Goal: Transaction & Acquisition: Purchase product/service

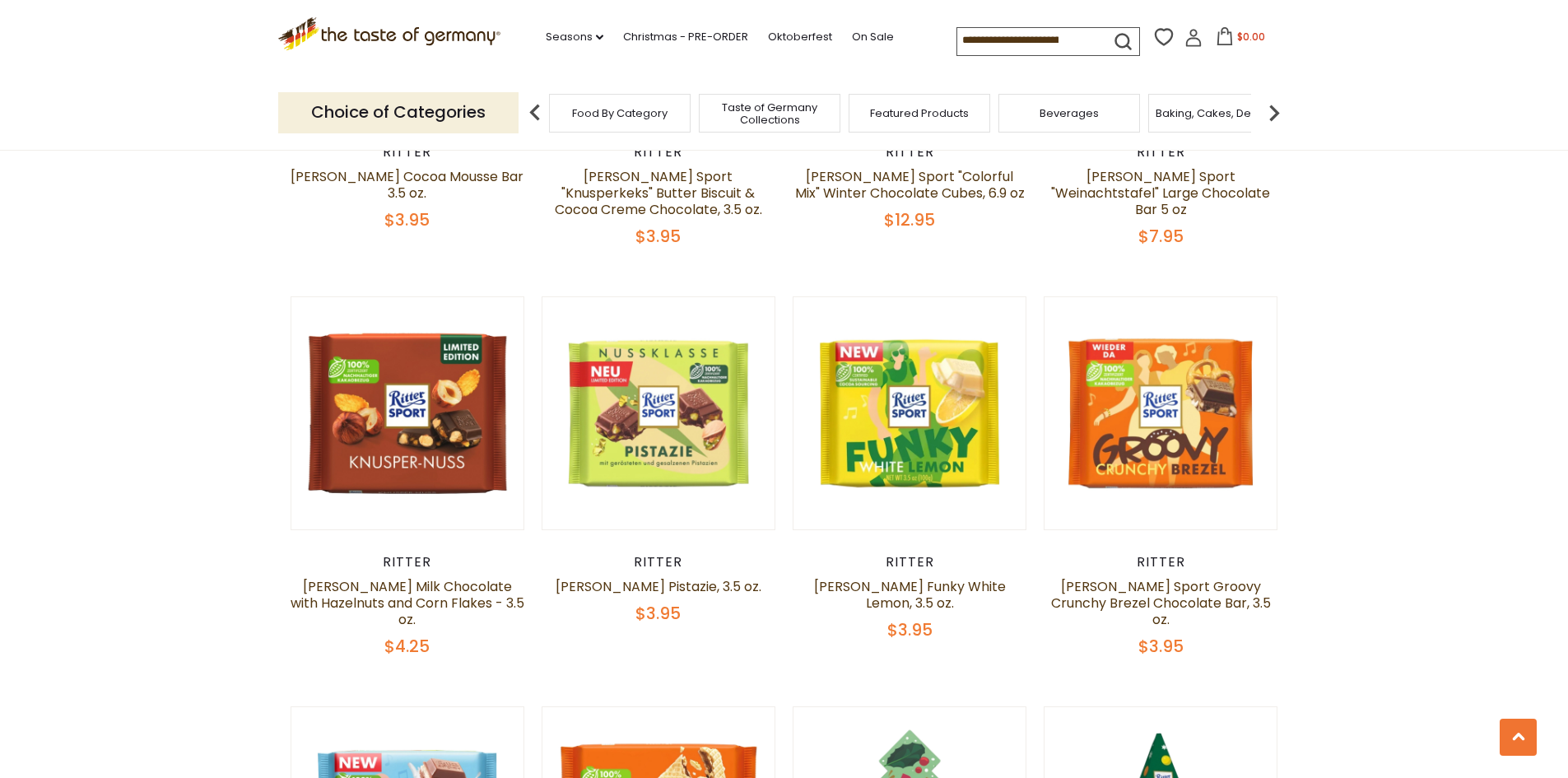
scroll to position [2386, 0]
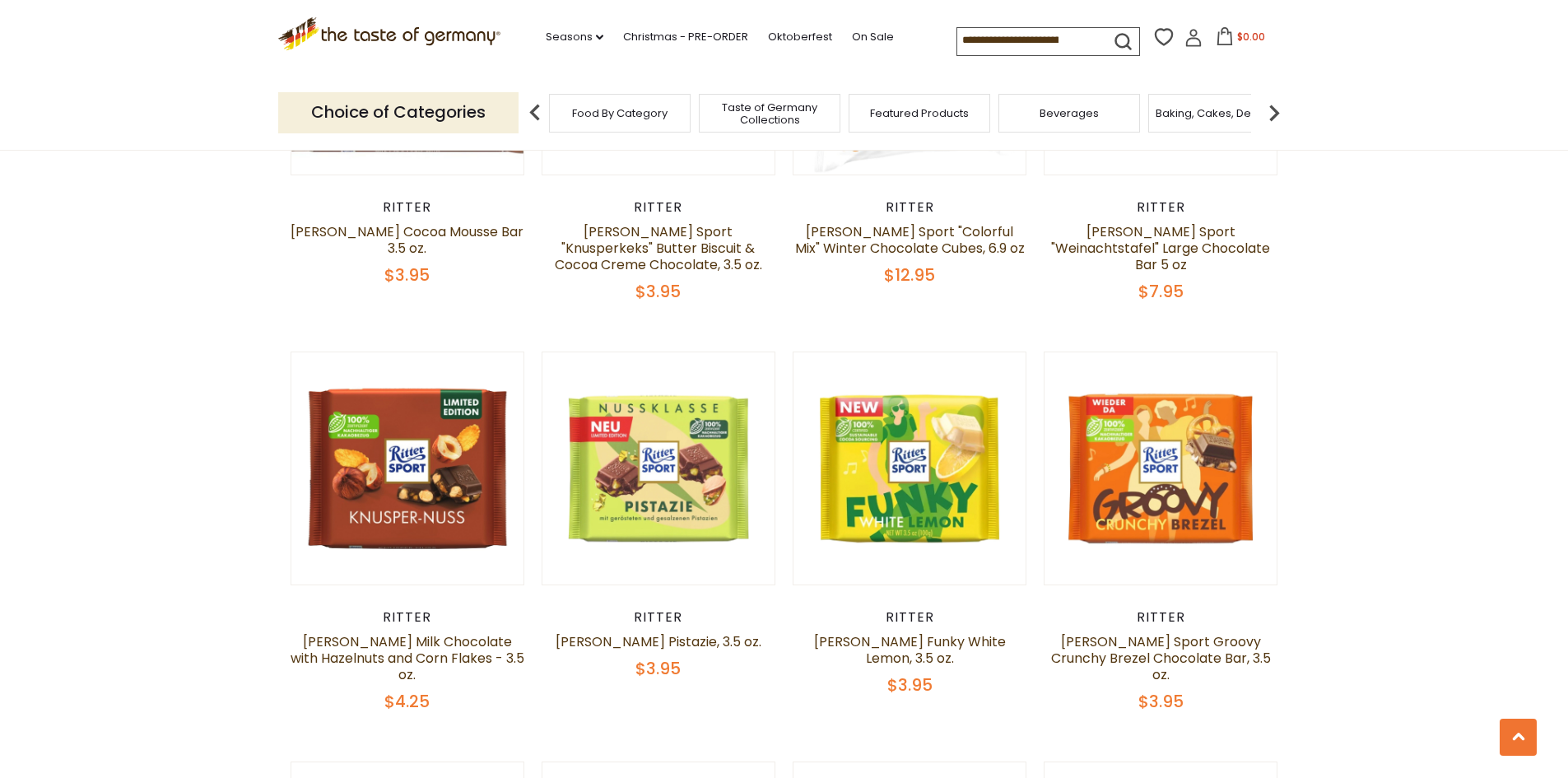
click at [1068, 40] on input at bounding box center [1027, 40] width 139 height 23
drag, startPoint x: 1057, startPoint y: 44, endPoint x: 1076, endPoint y: 42, distance: 19.1
click at [1076, 42] on input at bounding box center [1027, 40] width 139 height 23
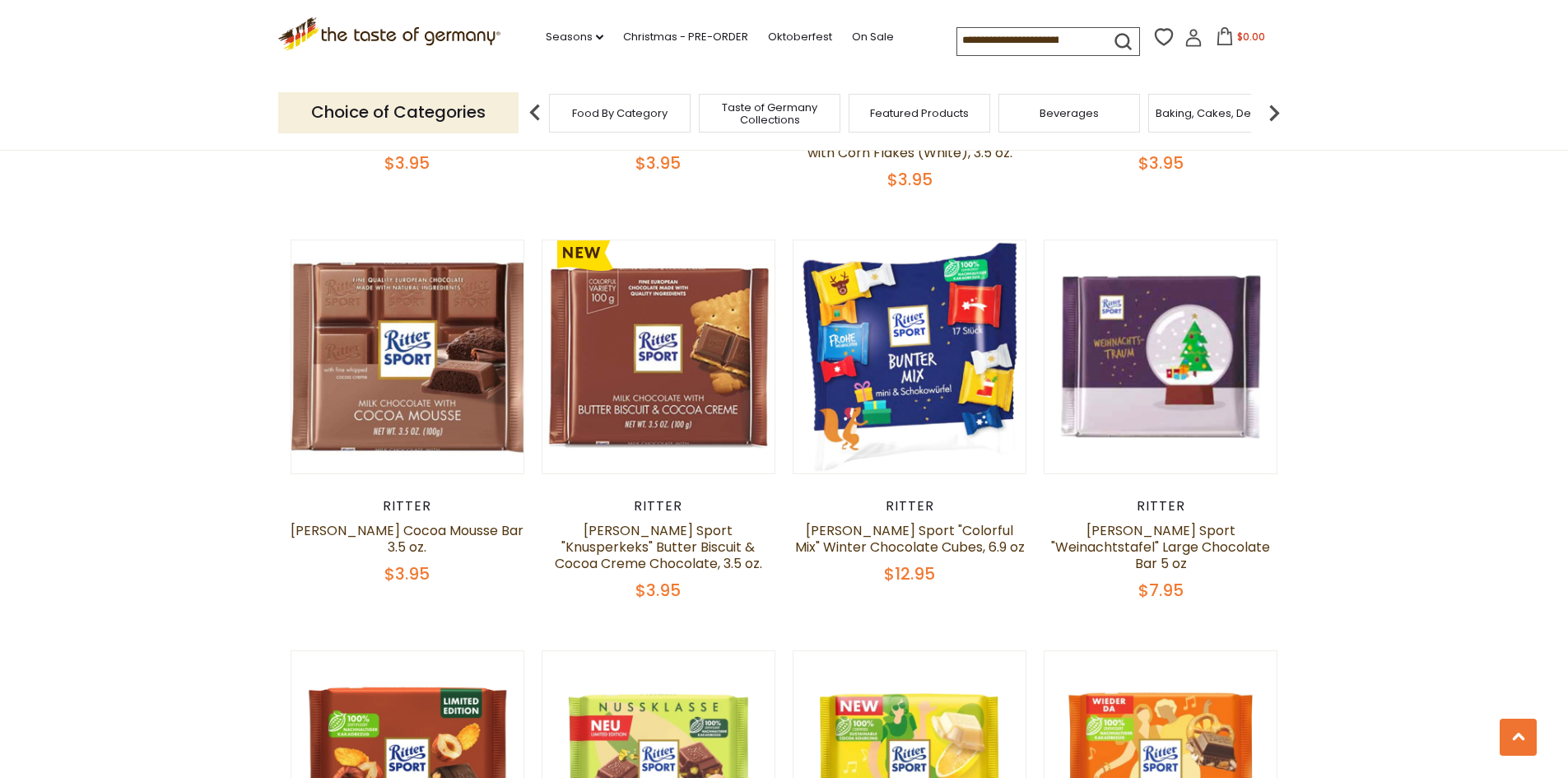
scroll to position [2057, 0]
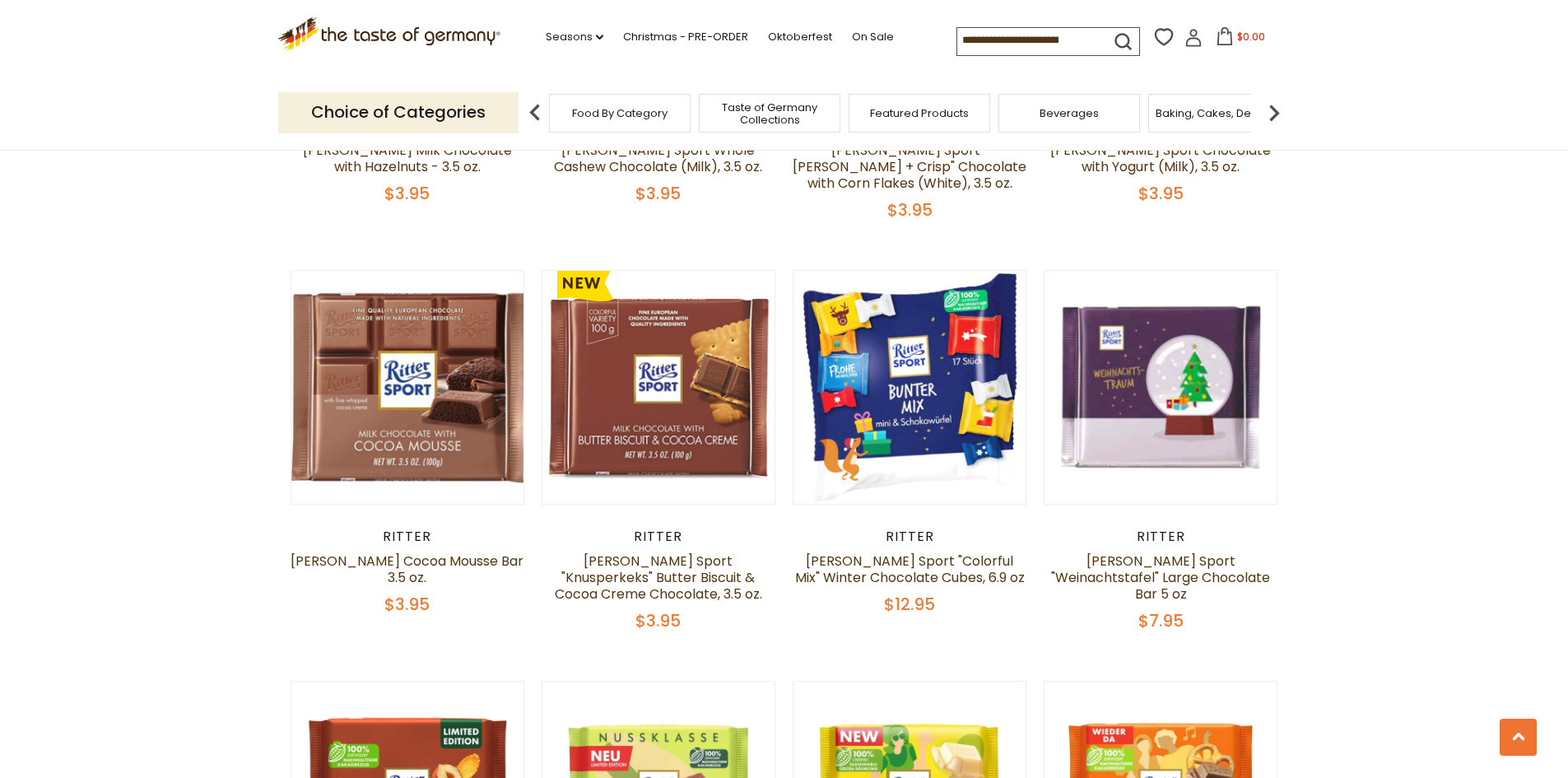
click at [1070, 29] on input at bounding box center [1027, 40] width 139 height 23
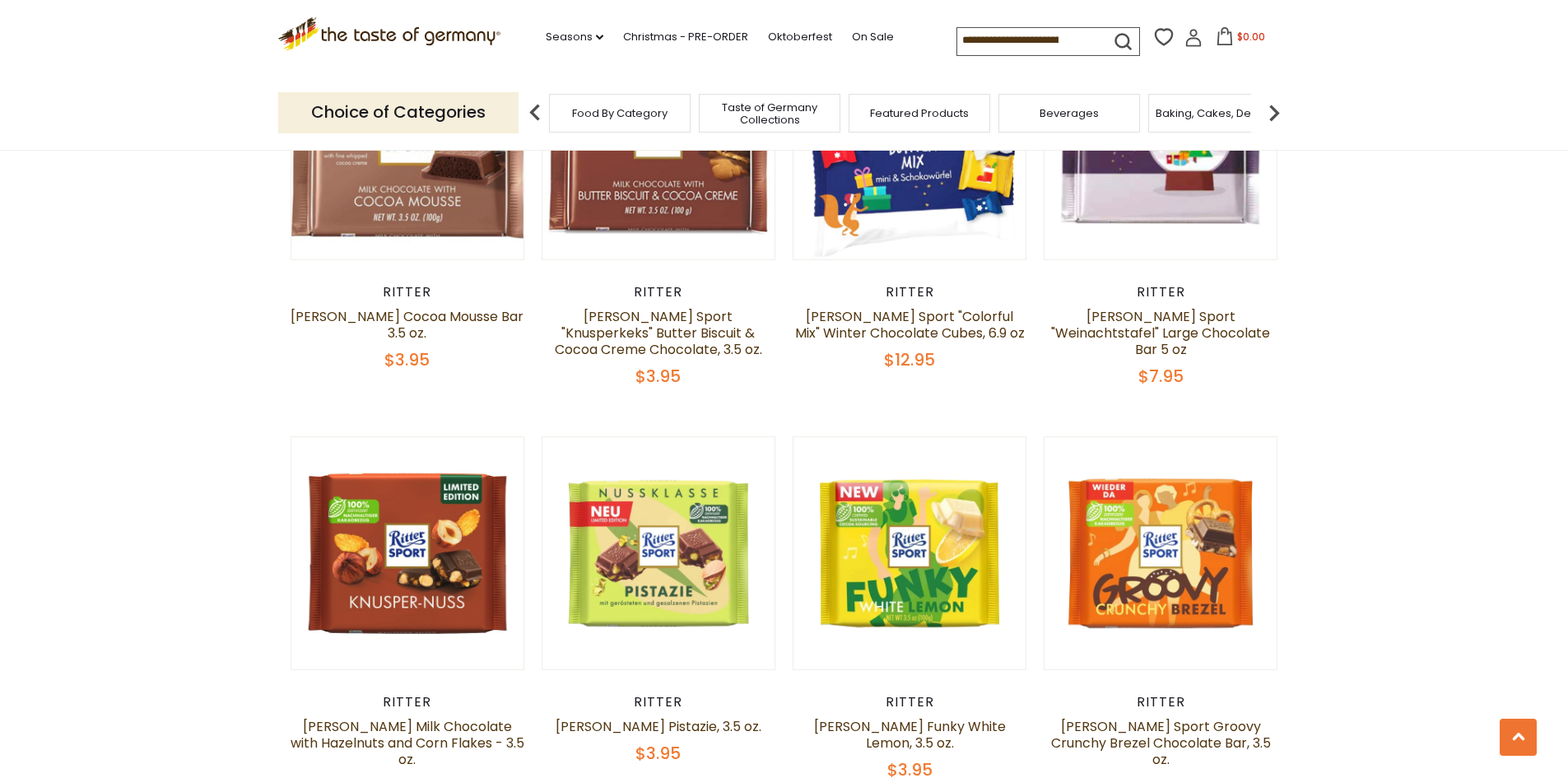
scroll to position [2304, 0]
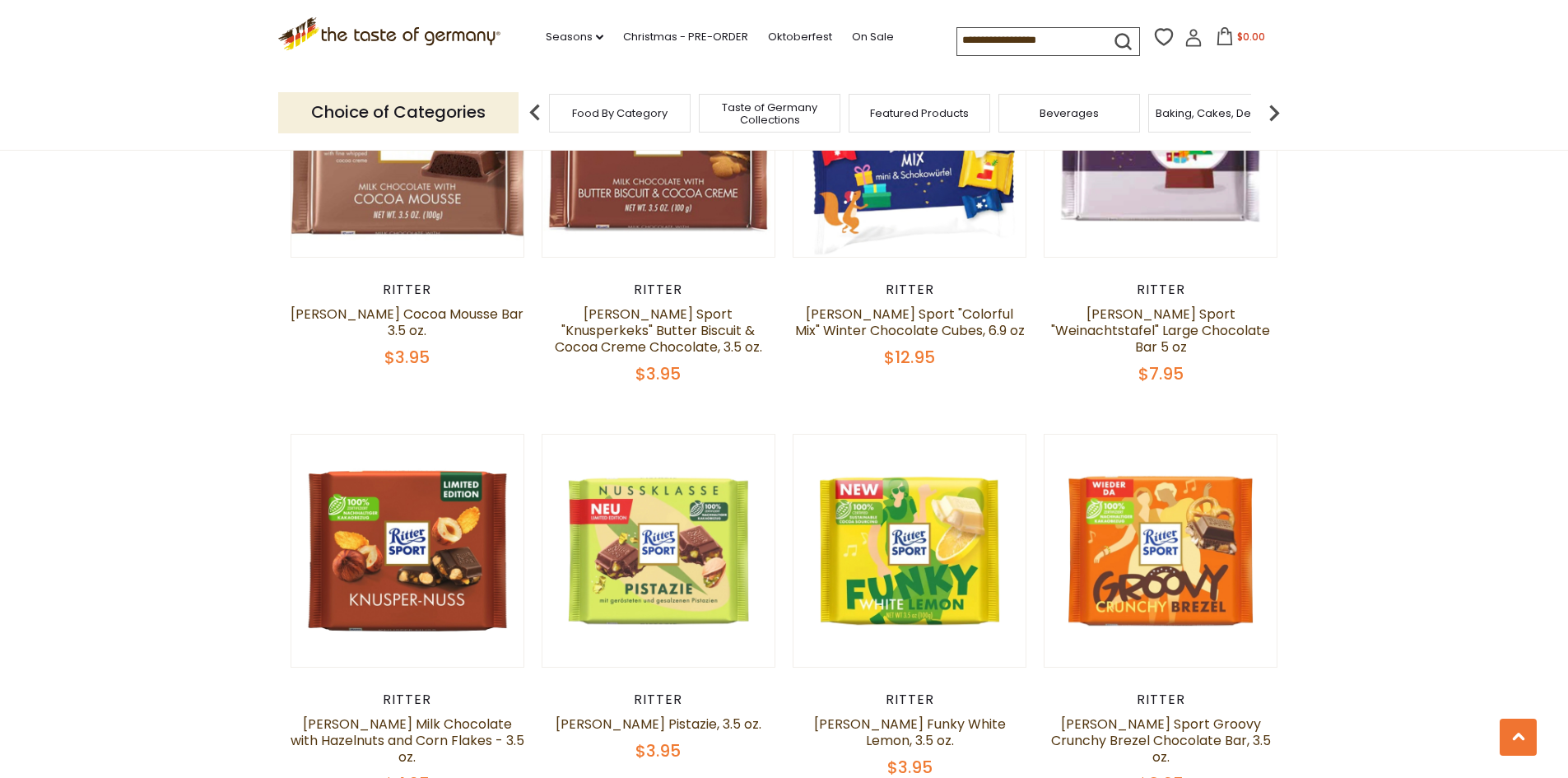
click at [1198, 715] on link "[PERSON_NAME] Sport Groovy Crunchy Brezel Chocolate Bar, 3.5 oz." at bounding box center [1160, 740] width 219 height 52
